Goal: Task Accomplishment & Management: Use online tool/utility

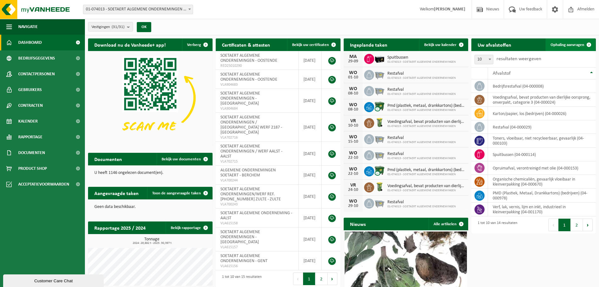
click at [566, 44] on span "Ophaling aanvragen" at bounding box center [568, 45] width 34 height 4
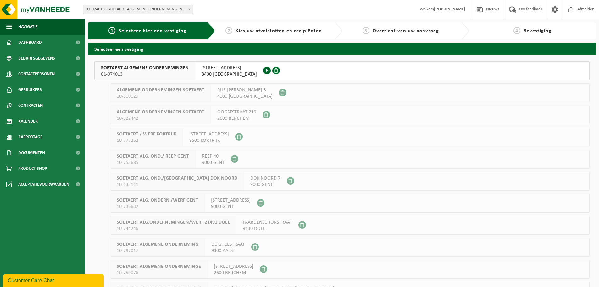
click at [136, 73] on span "01-074013" at bounding box center [145, 74] width 88 height 6
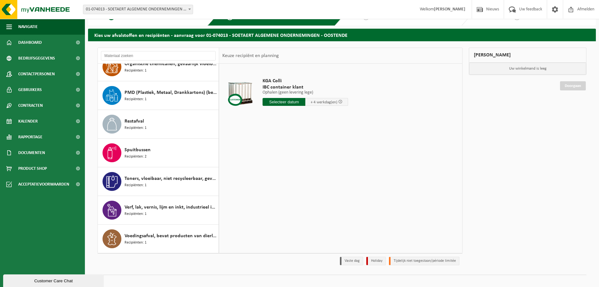
scroll to position [21, 0]
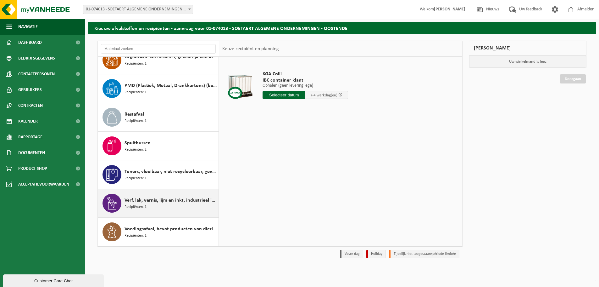
click at [167, 209] on div "Verf, lak, vernis, lijm en inkt, industrieel in kleinverpakking Recipiënten: 1" at bounding box center [171, 202] width 92 height 19
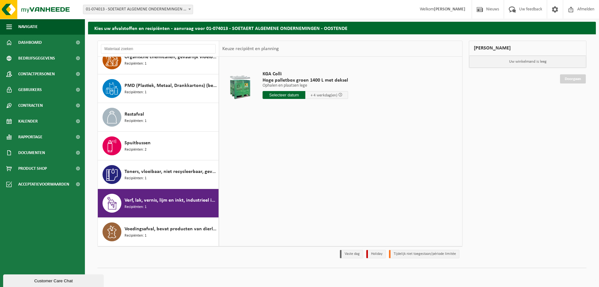
click at [281, 96] on input "text" at bounding box center [284, 95] width 43 height 8
click at [279, 171] on div "30" at bounding box center [279, 171] width 11 height 10
type input "Van 2025-09-30"
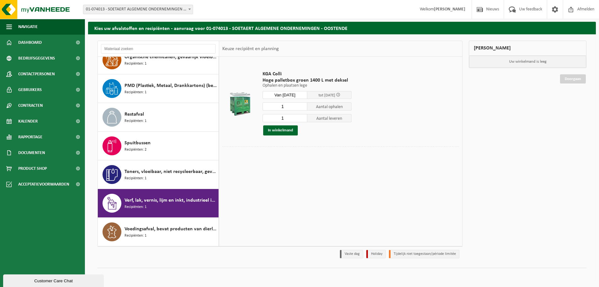
click at [284, 106] on input "1" at bounding box center [285, 106] width 45 height 8
drag, startPoint x: 286, startPoint y: 106, endPoint x: 276, endPoint y: 106, distance: 9.8
click at [277, 106] on input "1" at bounding box center [285, 106] width 45 height 8
type input "2"
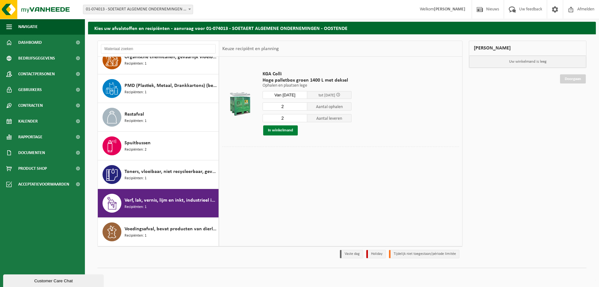
click at [281, 129] on button "In winkelmand" at bounding box center [280, 130] width 35 height 10
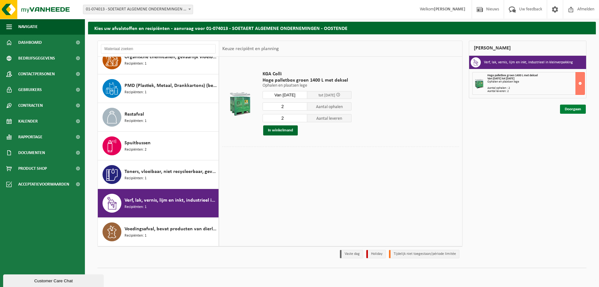
click at [571, 110] on link "Doorgaan" at bounding box center [573, 108] width 26 height 9
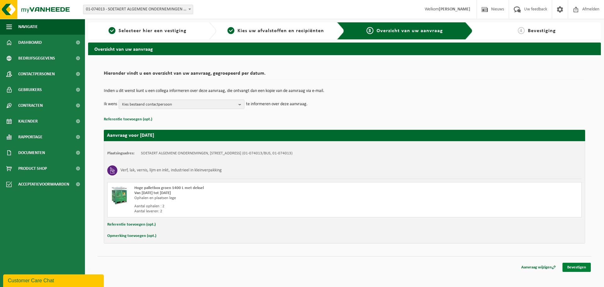
click at [576, 266] on link "Bevestigen" at bounding box center [576, 266] width 28 height 9
